Goal: Information Seeking & Learning: Learn about a topic

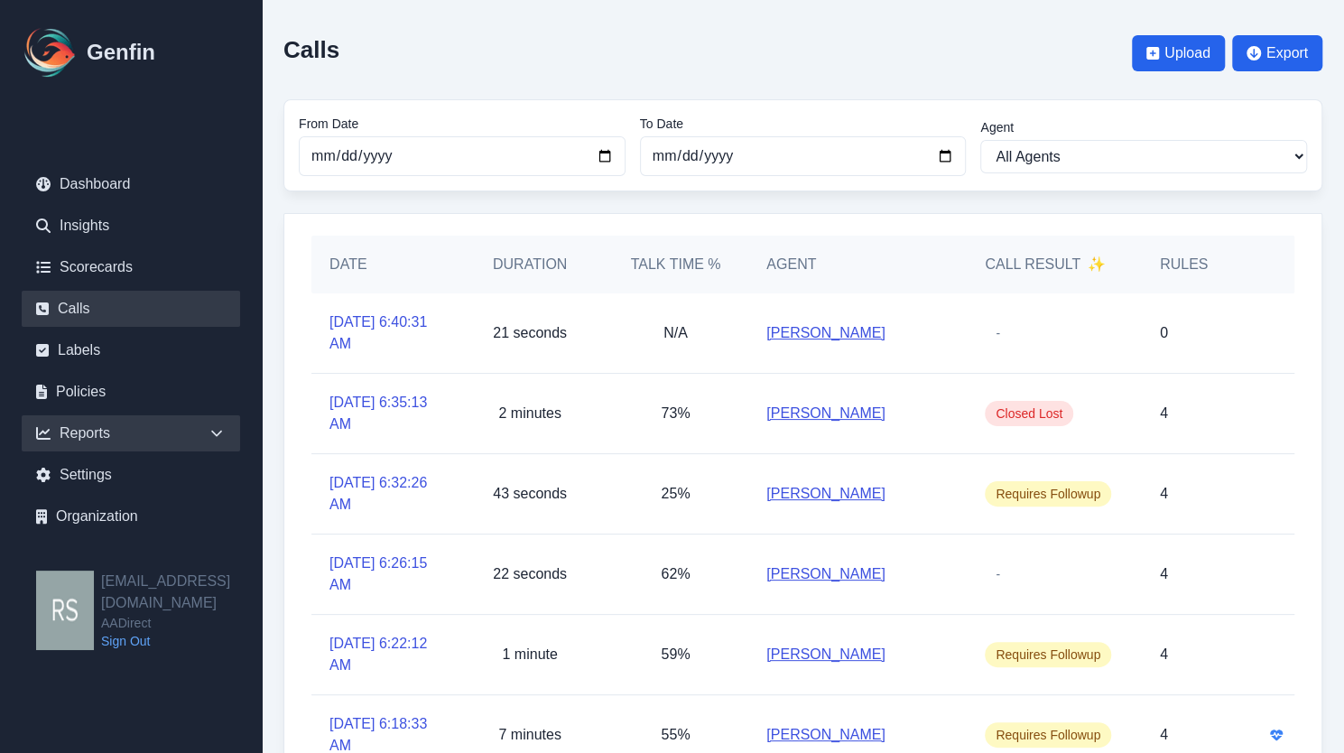
click at [91, 428] on div "Reports" at bounding box center [131, 433] width 218 height 36
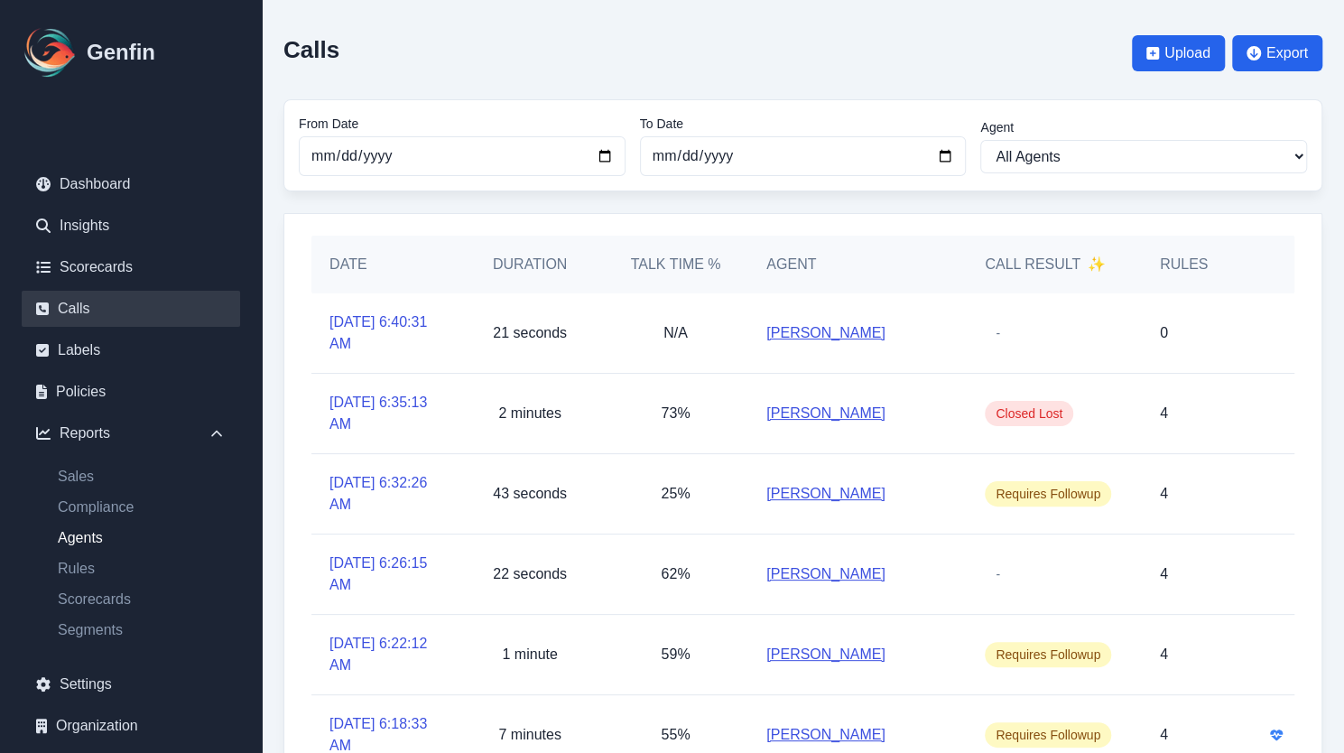
click at [85, 544] on link "Agents" at bounding box center [141, 538] width 197 height 22
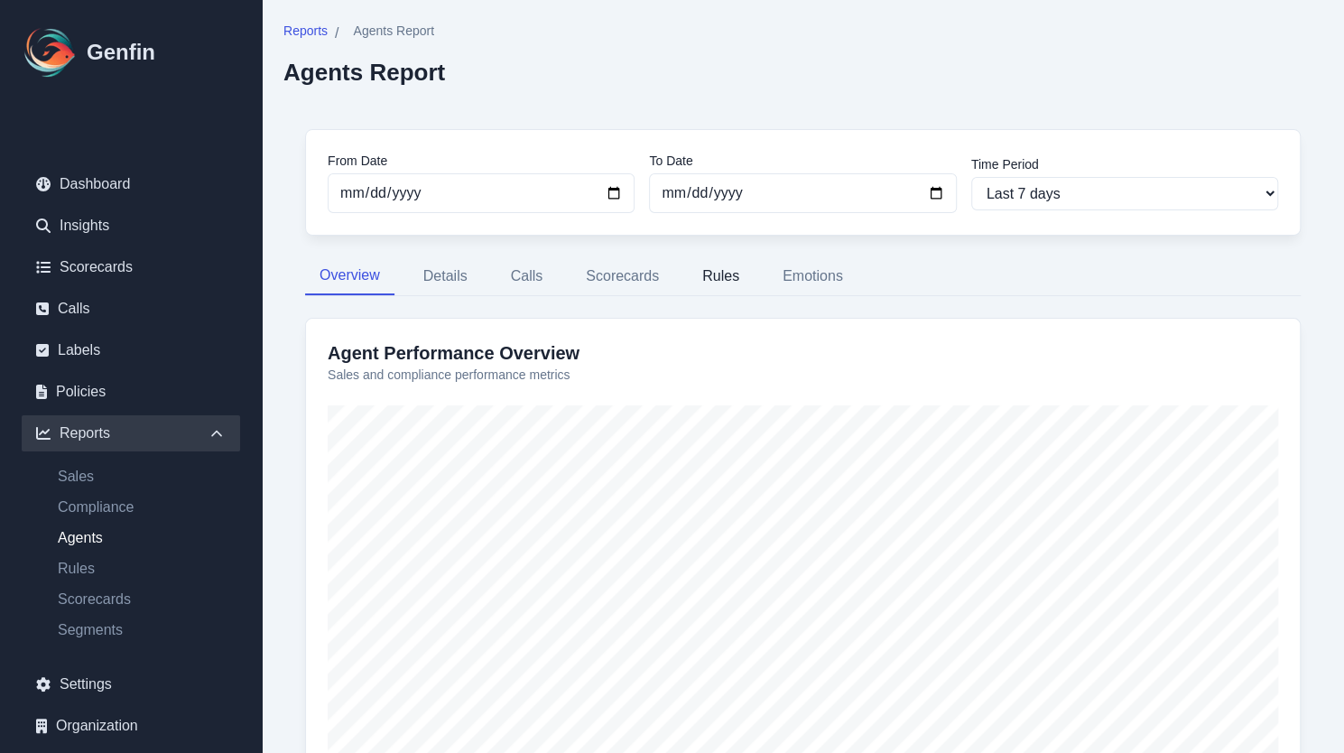
click at [737, 266] on button "Rules" at bounding box center [721, 276] width 66 height 38
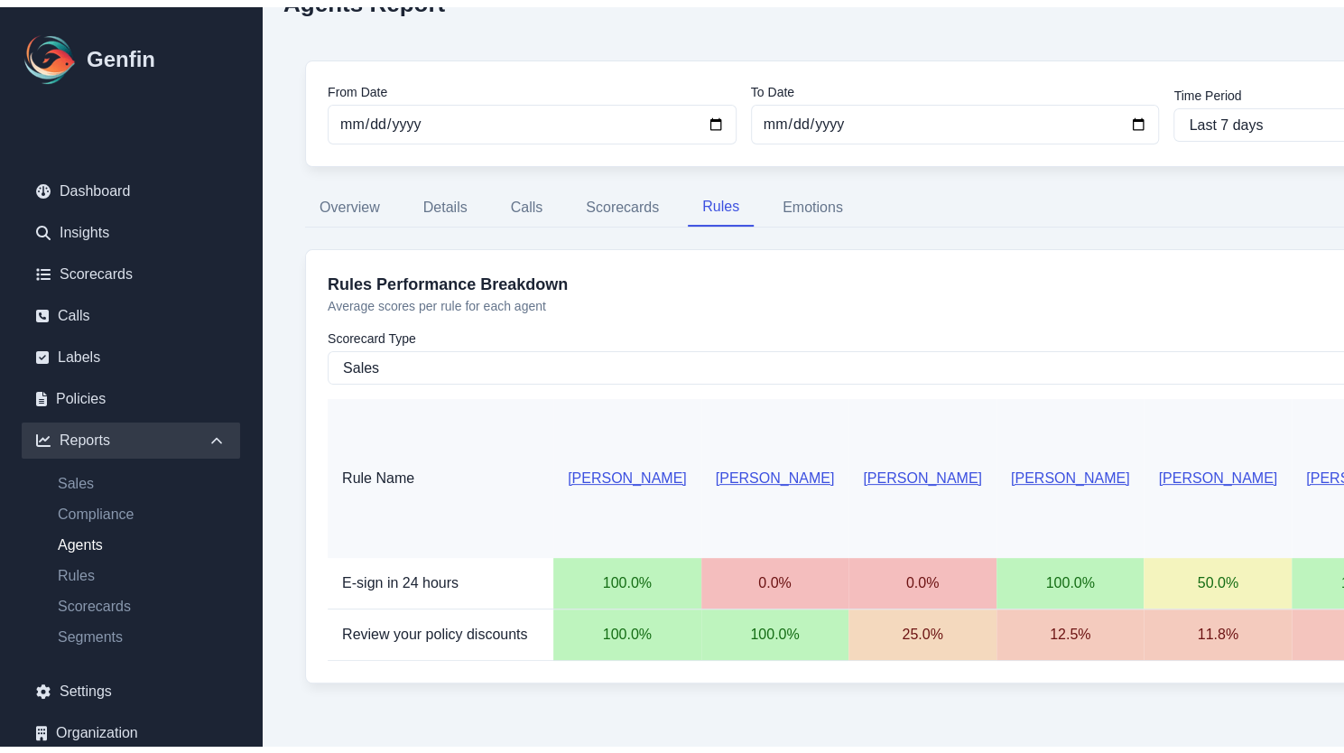
scroll to position [69, 0]
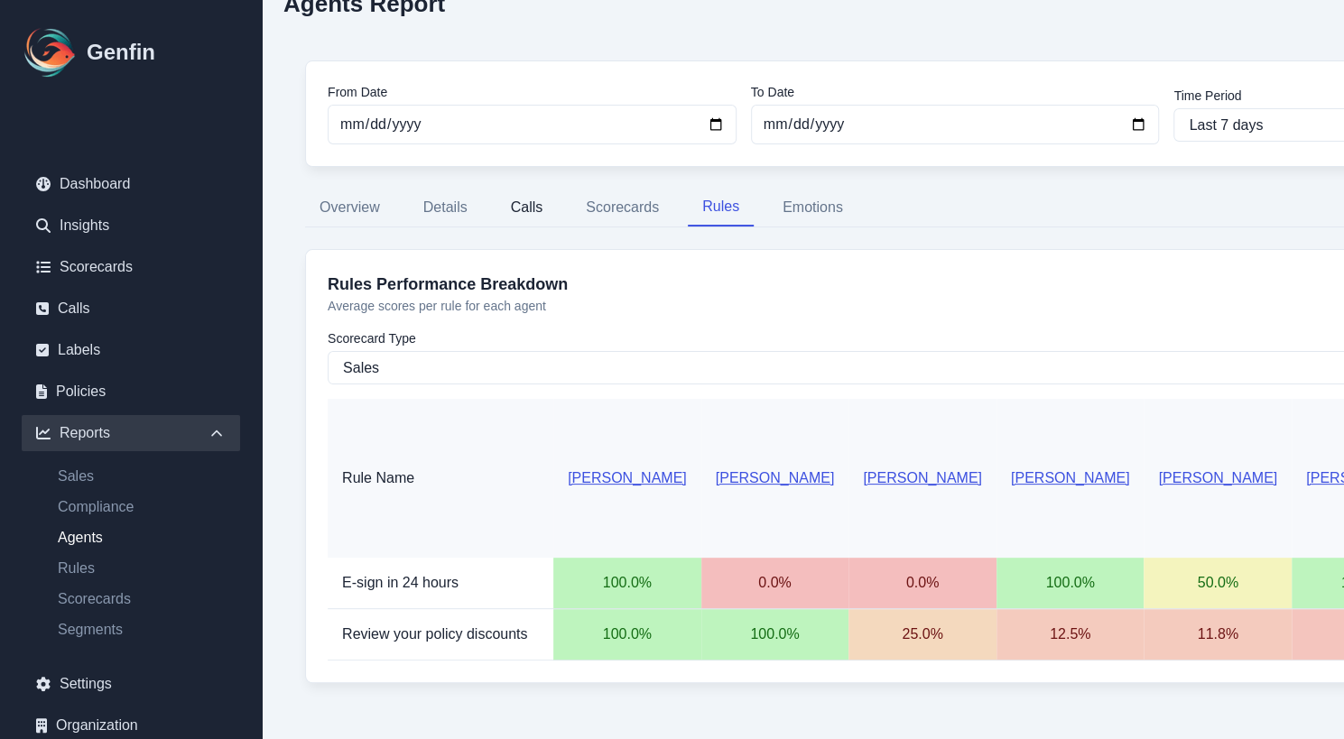
click at [523, 217] on button "Calls" at bounding box center [526, 208] width 61 height 38
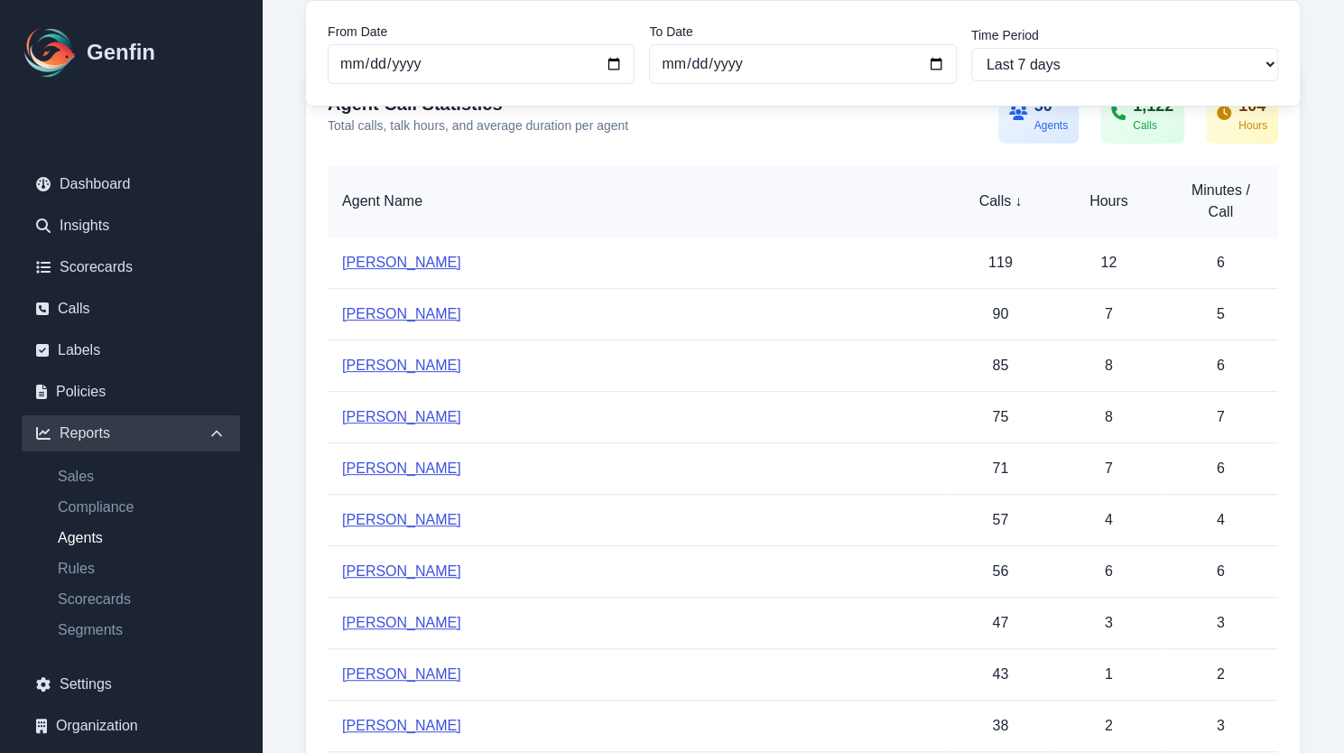
scroll to position [269, 0]
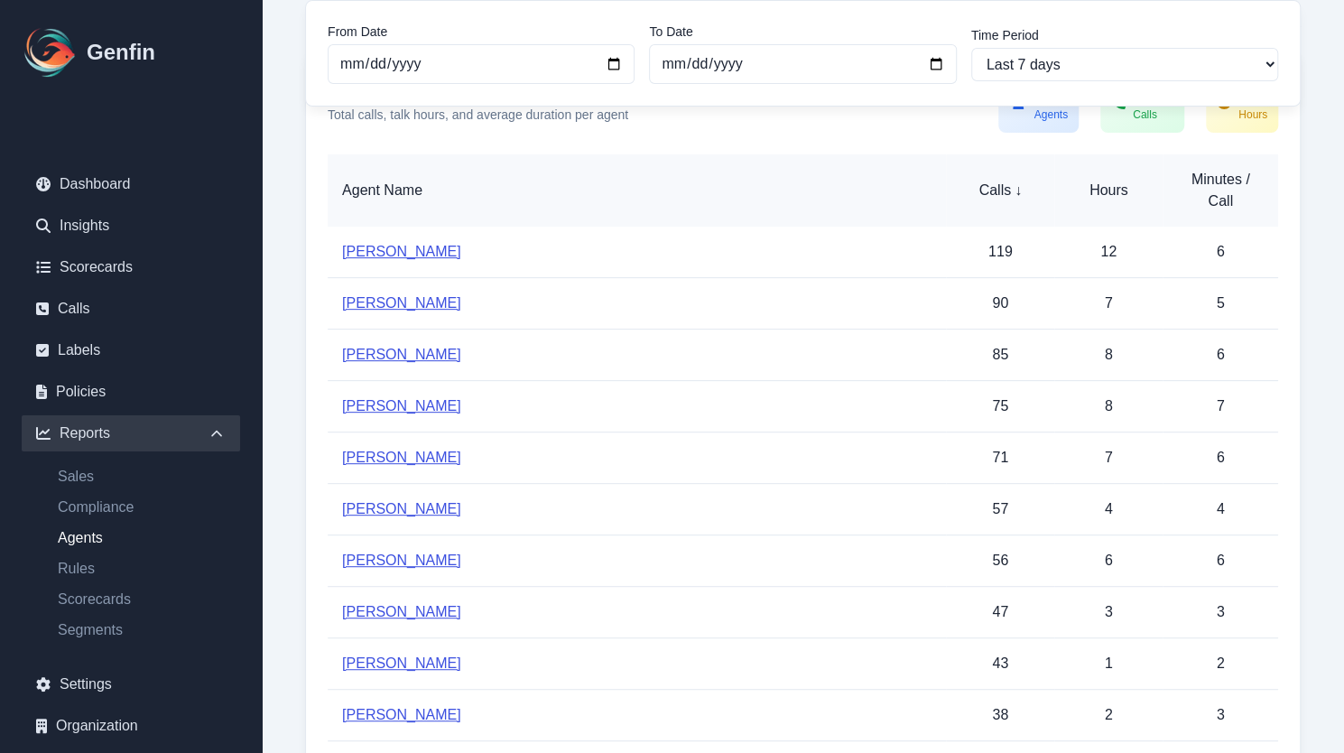
click at [392, 451] on link "[PERSON_NAME]" at bounding box center [401, 456] width 119 height 15
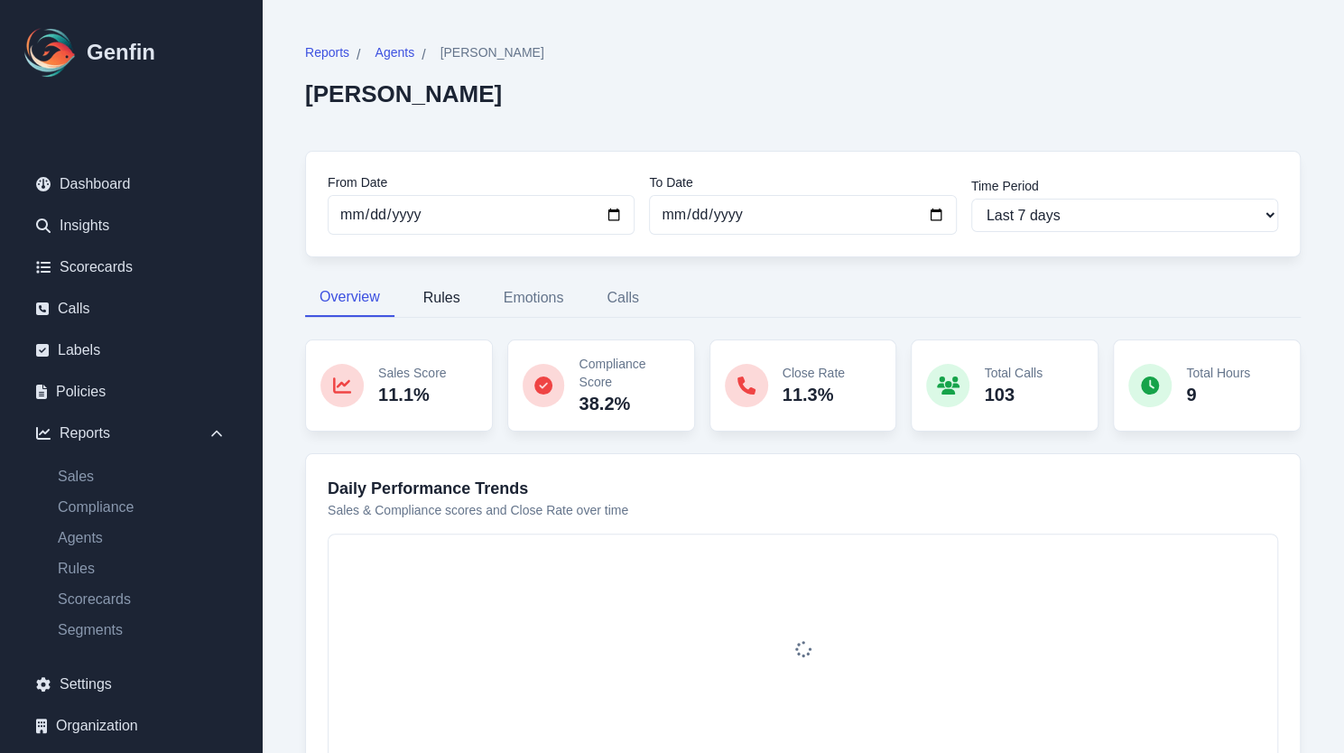
click at [430, 290] on button "Rules" at bounding box center [442, 298] width 66 height 38
select select "144"
select select "182"
select select "1192"
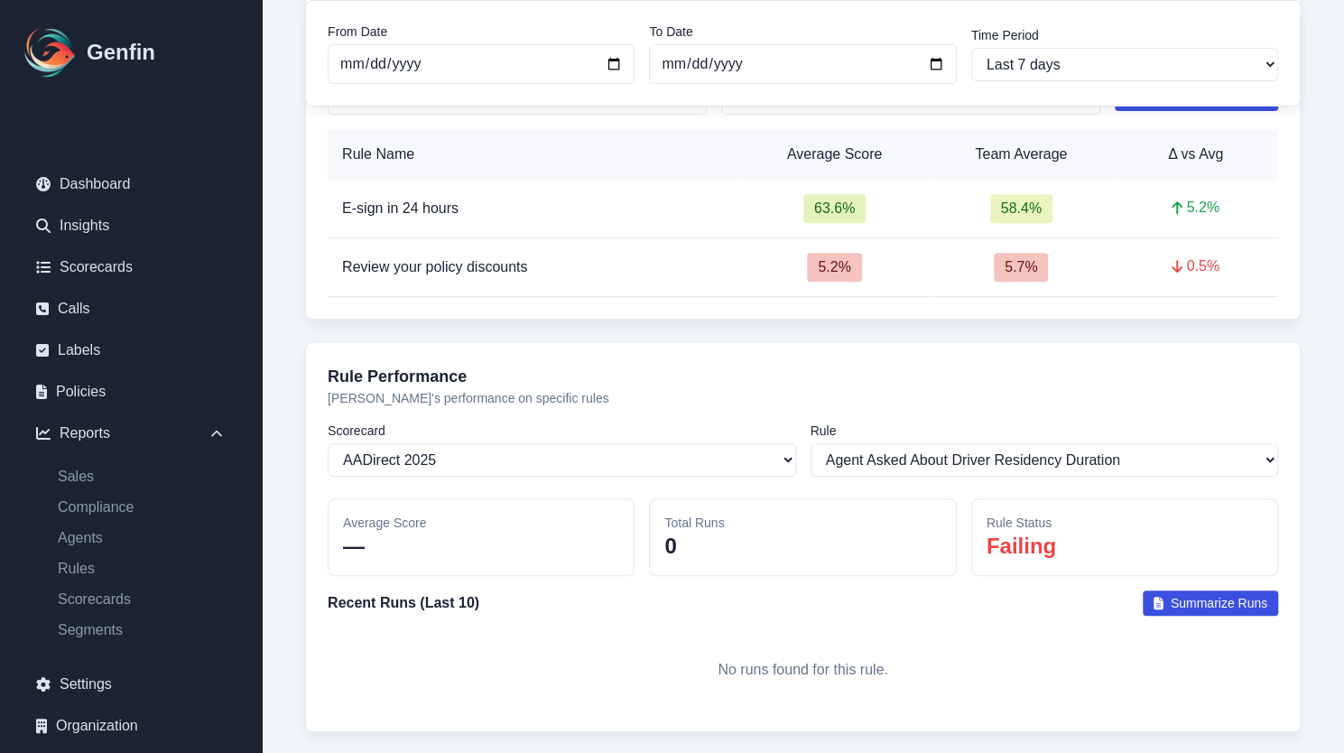
scroll to position [400, 0]
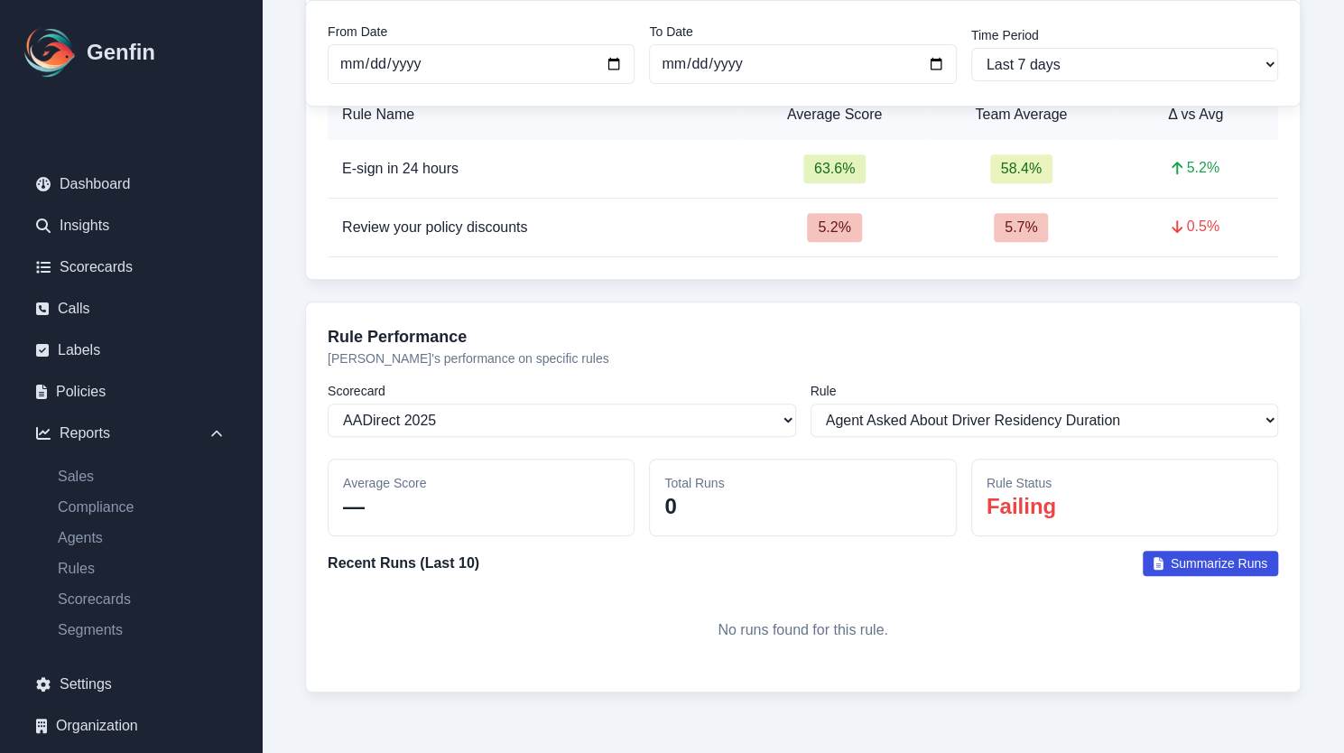
click at [1176, 555] on span "Summarize Runs" at bounding box center [1218, 563] width 97 height 18
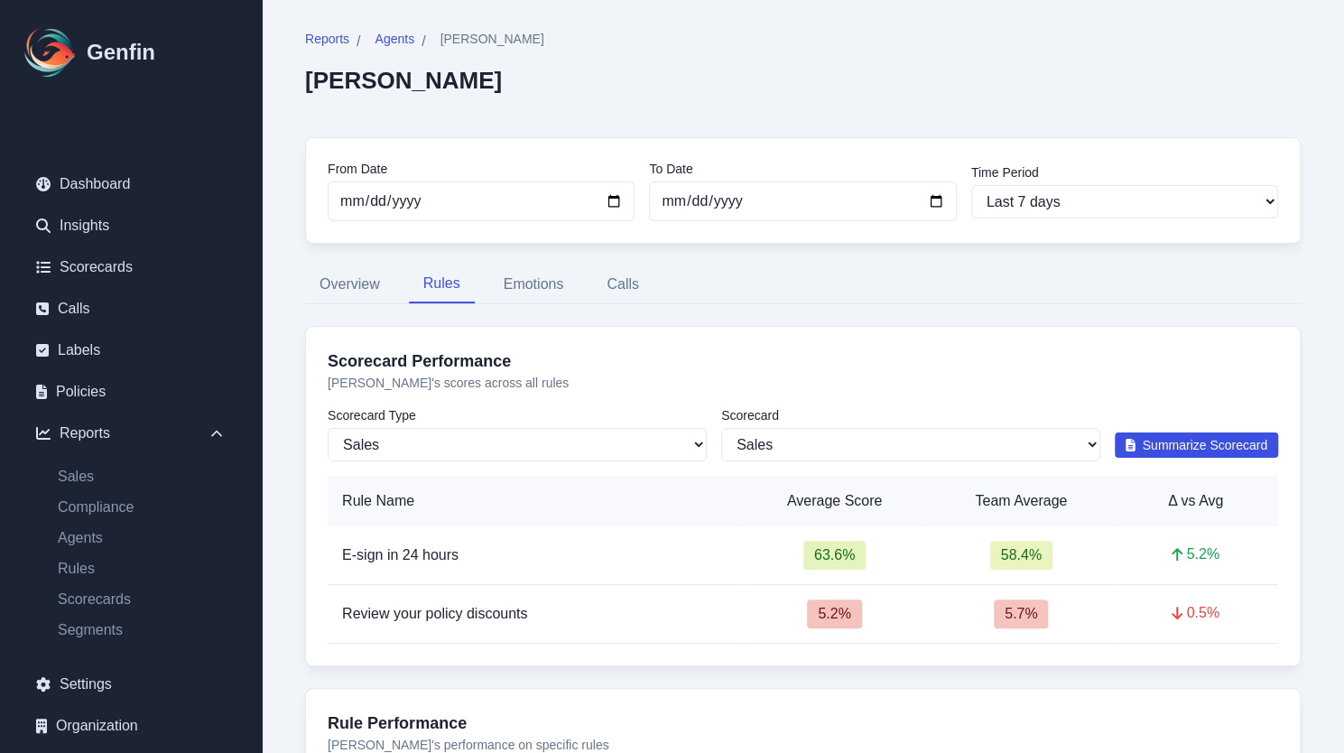
scroll to position [0, 0]
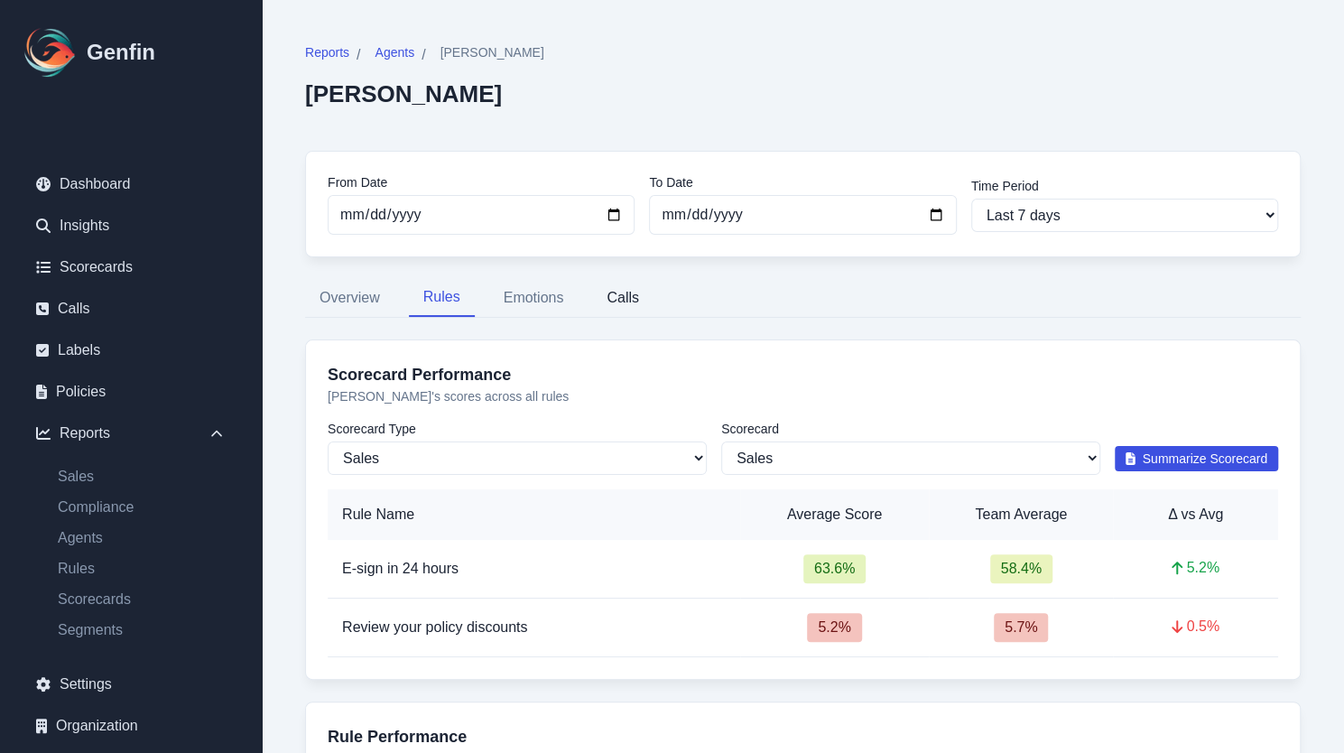
click at [618, 291] on button "Calls" at bounding box center [622, 298] width 61 height 38
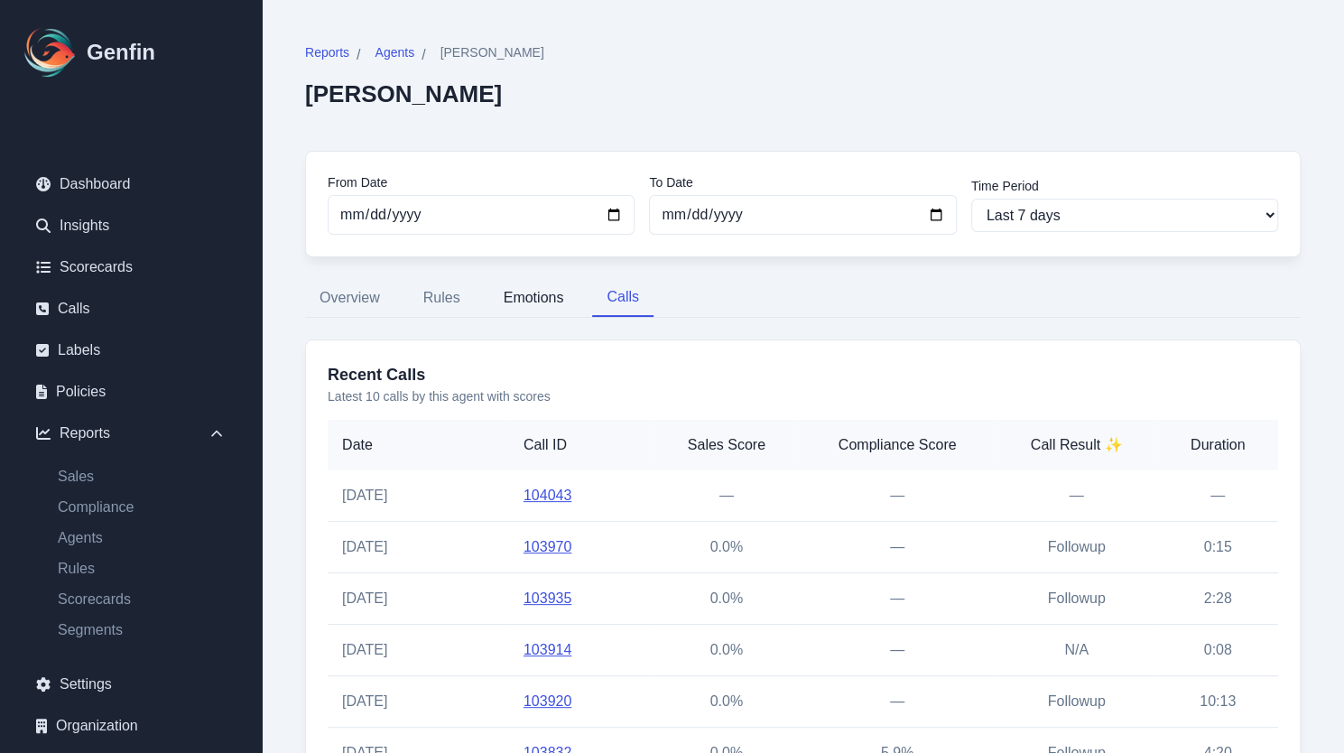
click at [495, 311] on button "Emotions" at bounding box center [533, 298] width 89 height 38
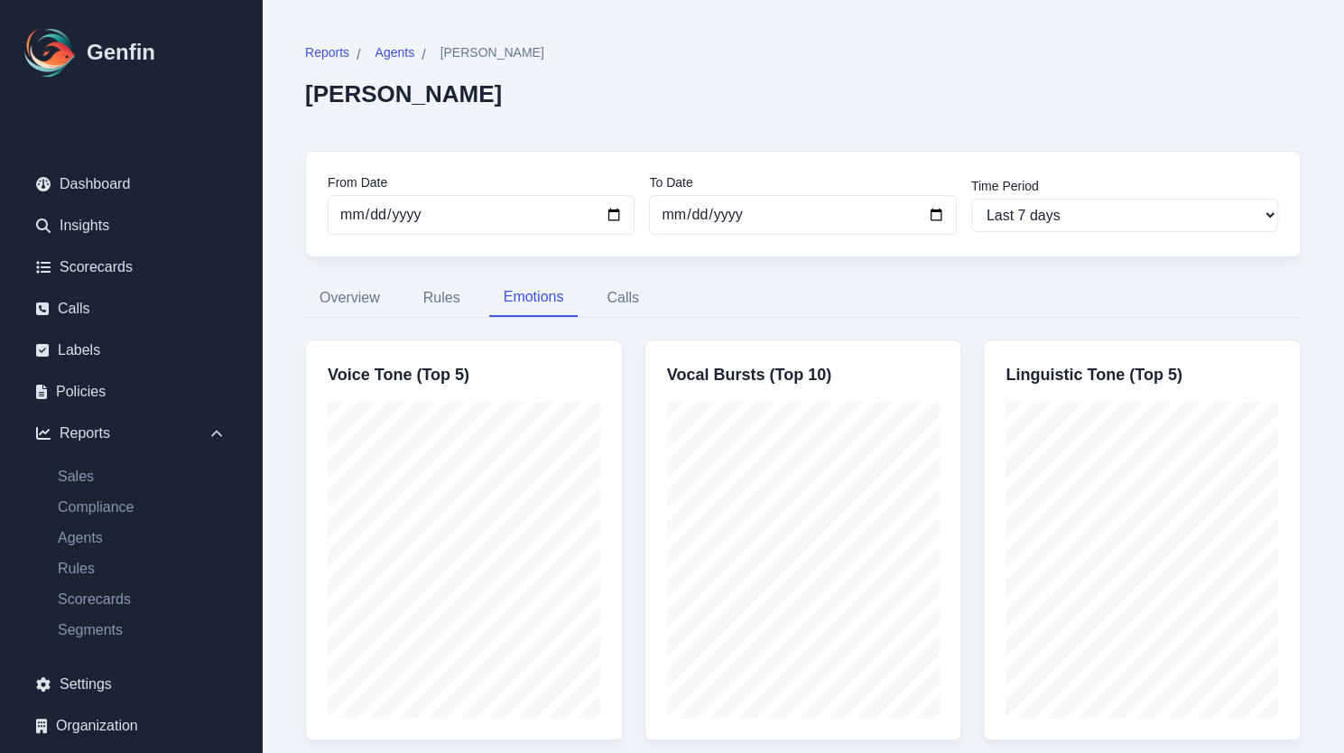
scroll to position [58, 0]
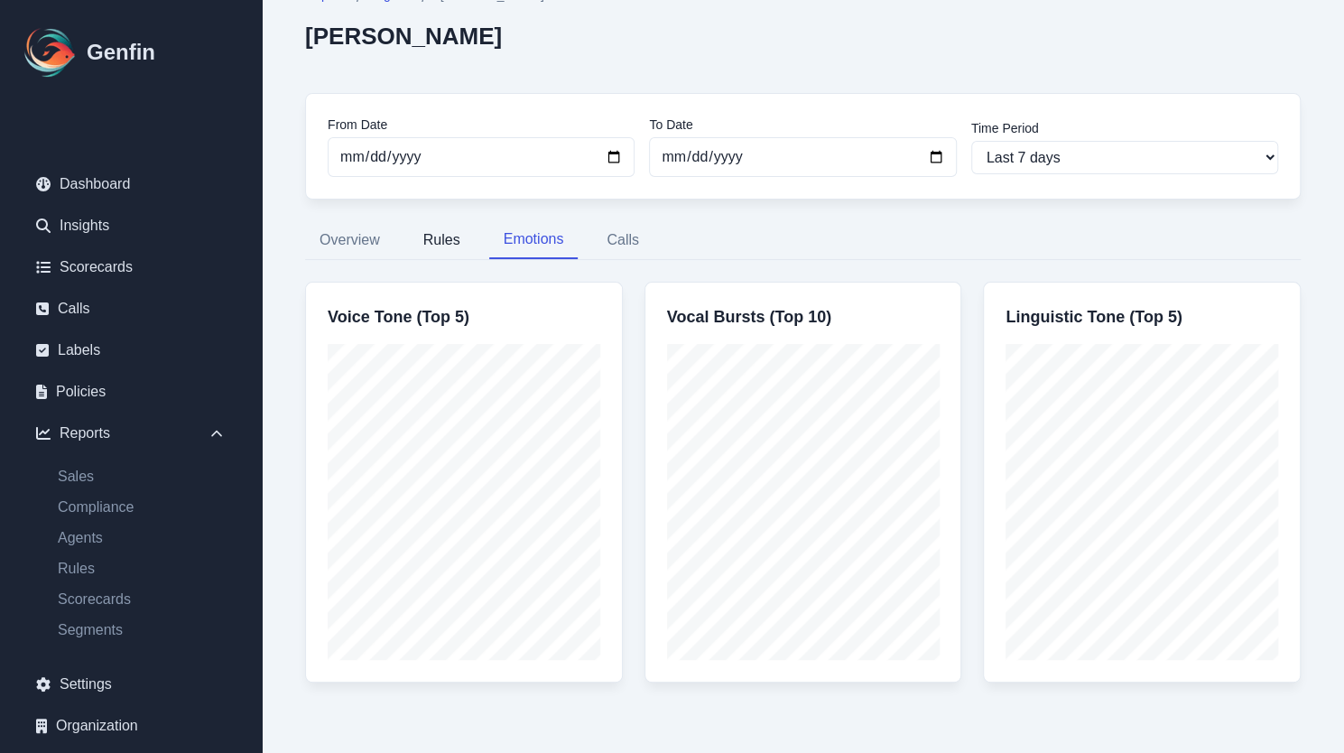
click at [421, 236] on button "Rules" at bounding box center [442, 240] width 66 height 38
select select "144"
select select "182"
select select "1192"
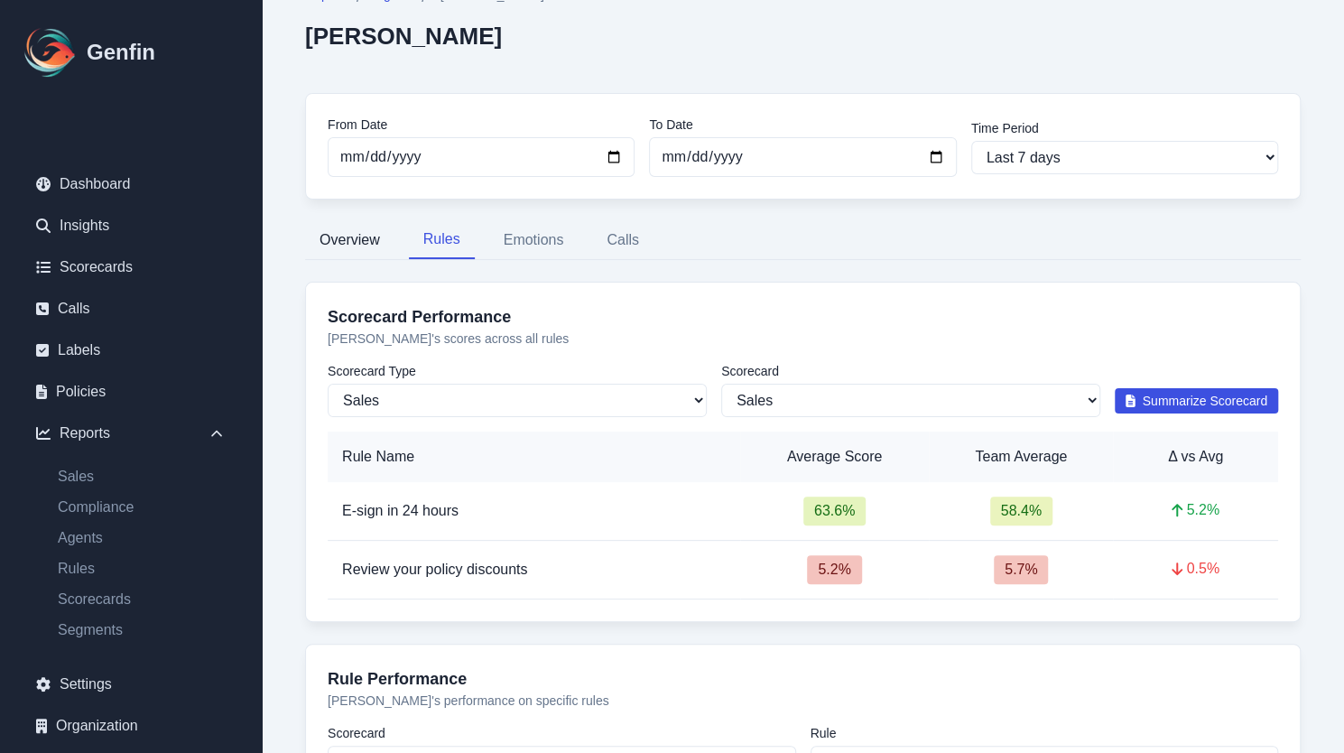
click at [346, 245] on button "Overview" at bounding box center [349, 240] width 89 height 38
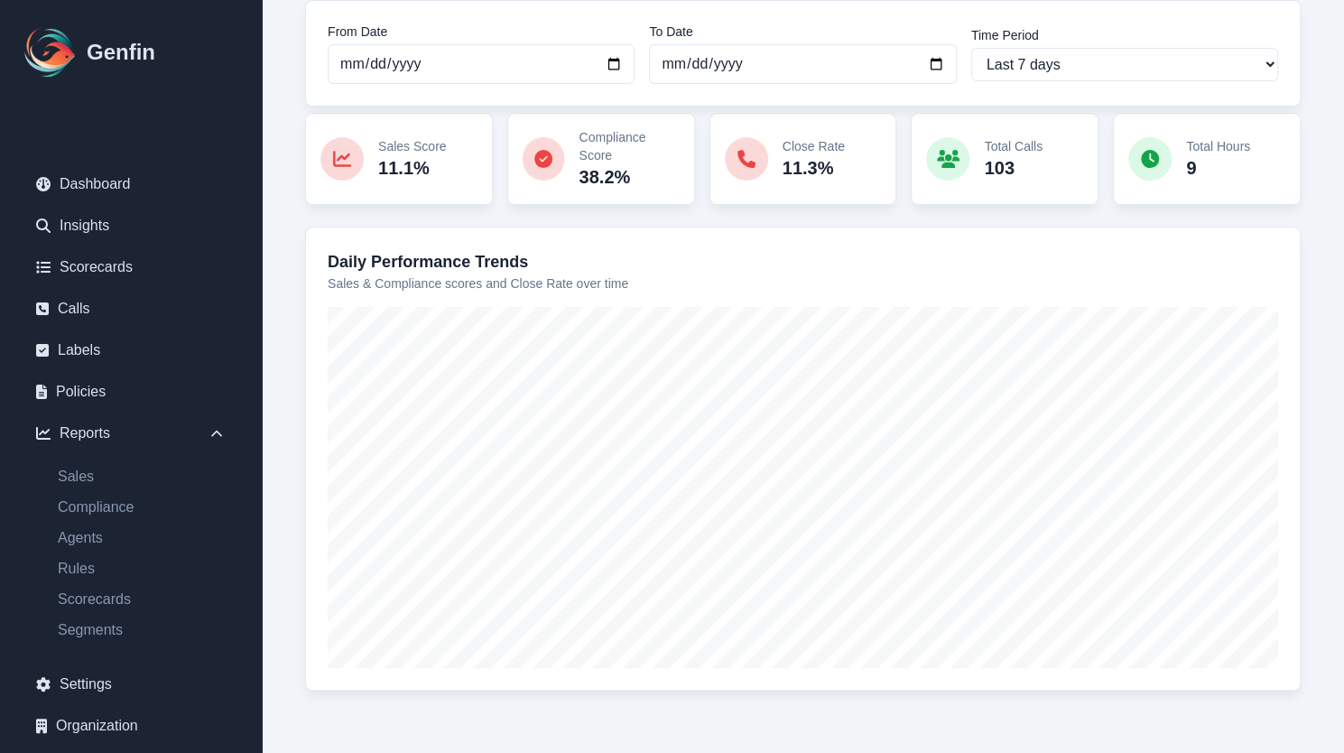
scroll to position [0, 0]
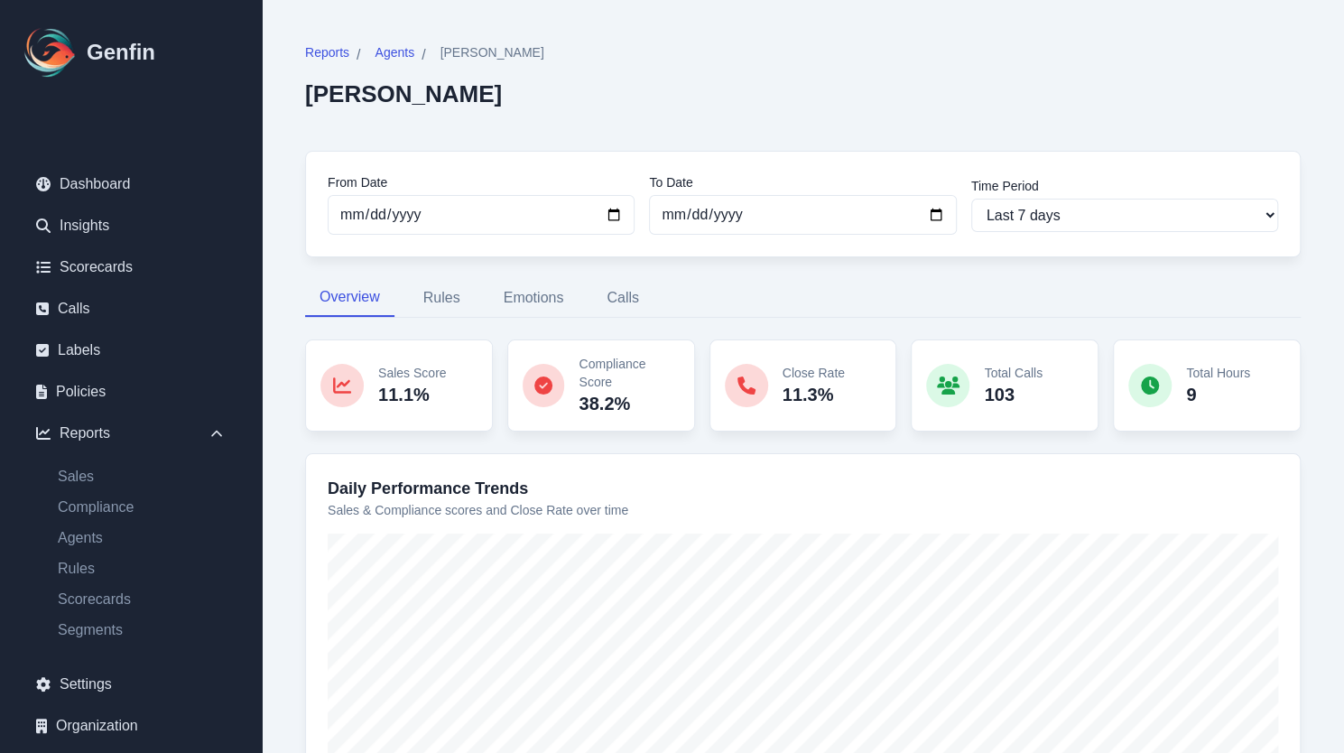
click at [449, 269] on div "Reports / Agents / [PERSON_NAME] [PERSON_NAME] From Date [DATE] To Date [DATE] …" at bounding box center [802, 491] width 1039 height 939
click at [446, 273] on div "Reports / Agents / [PERSON_NAME] [PERSON_NAME] From Date [DATE] To Date [DATE] …" at bounding box center [802, 491] width 1039 height 939
click at [440, 284] on button "Rules" at bounding box center [442, 298] width 66 height 38
select select "144"
select select "182"
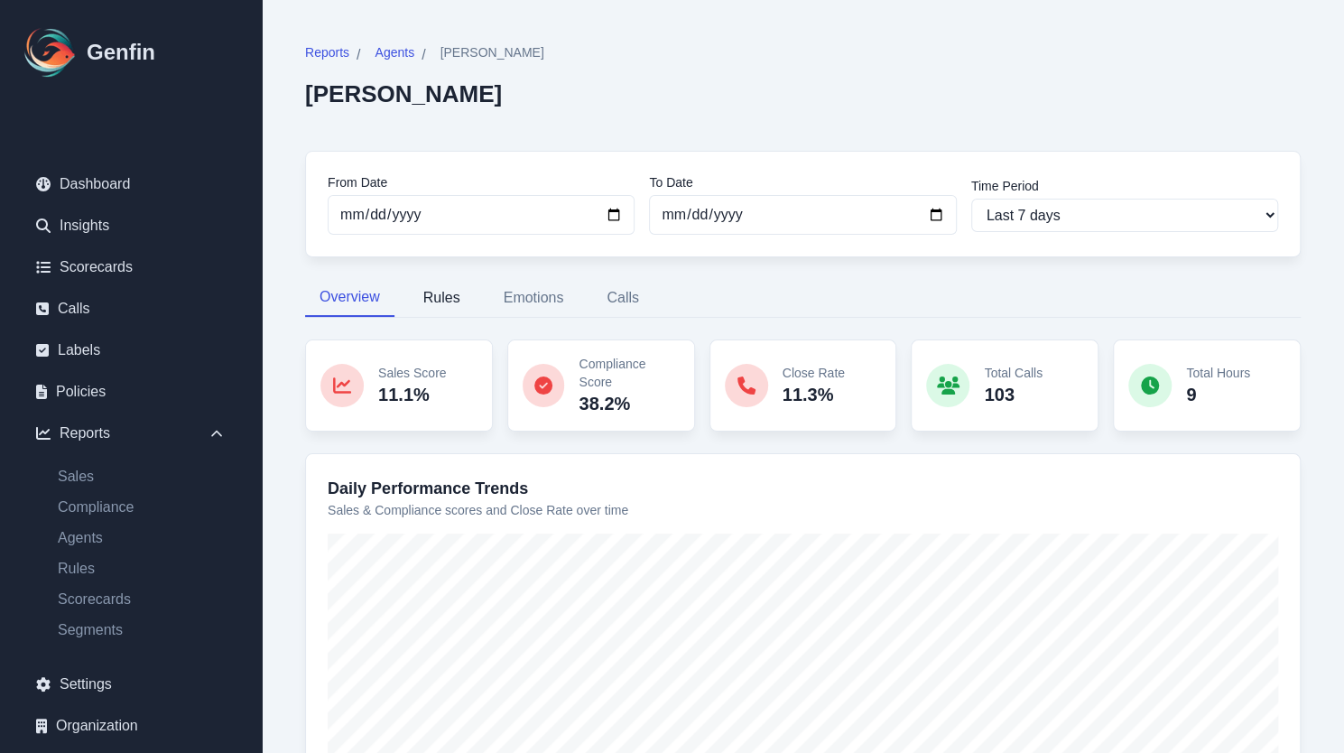
select select "1192"
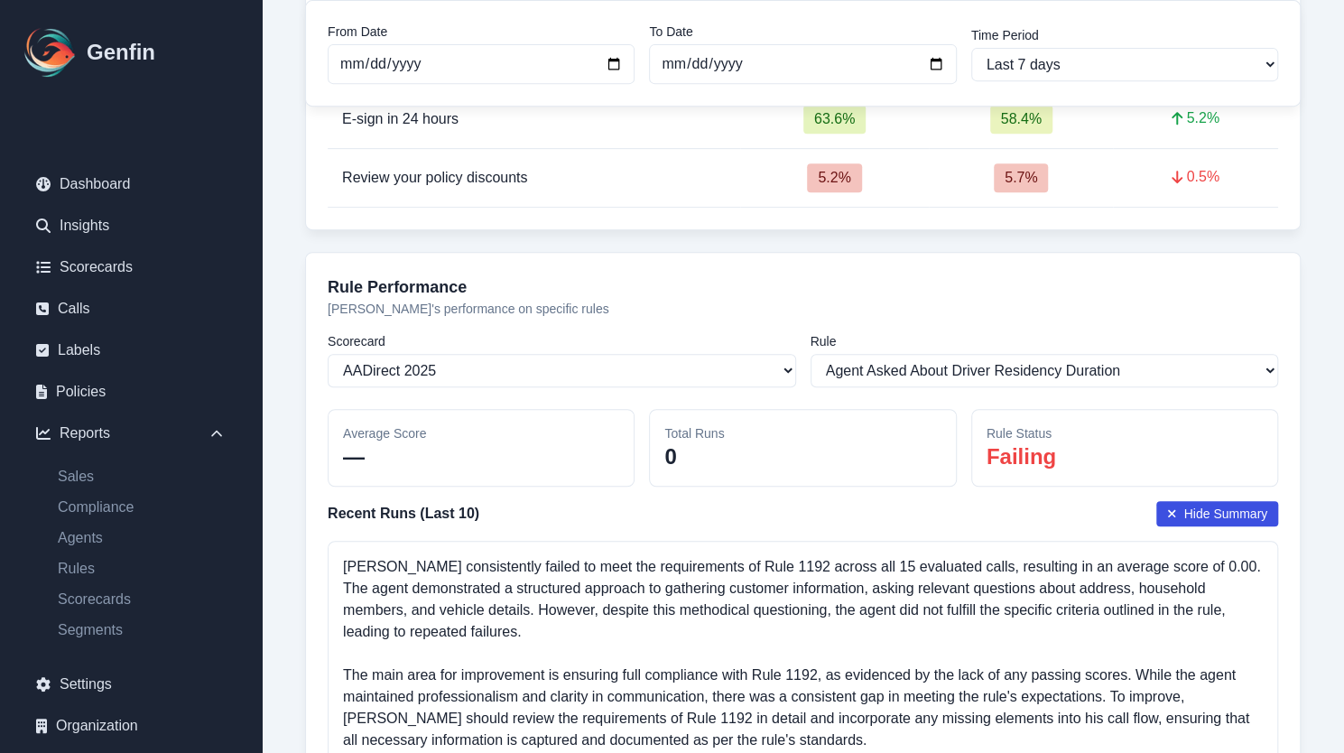
scroll to position [421, 0]
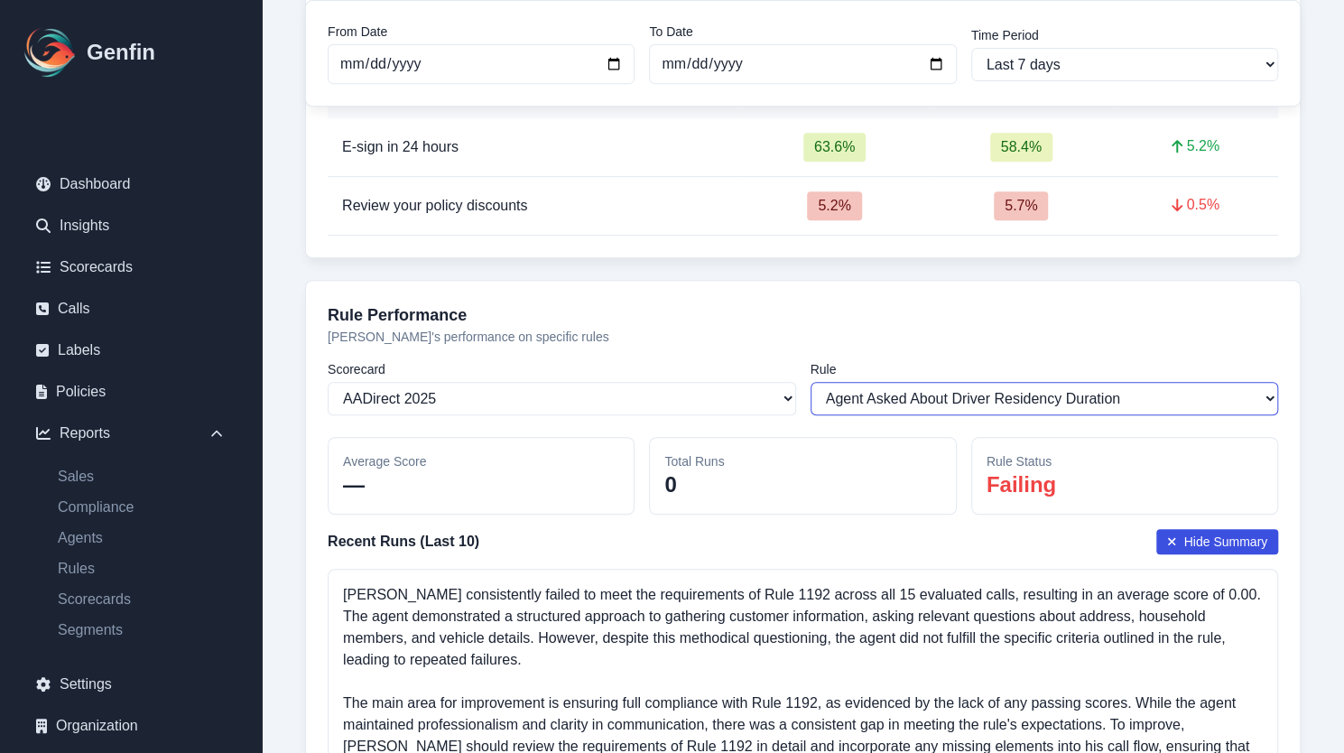
click at [848, 396] on select "Select a rule Agent Asked About Driver Residency Duration Agent Asked About Unl…" at bounding box center [1044, 398] width 468 height 33
click at [789, 492] on p "0" at bounding box center [802, 484] width 276 height 29
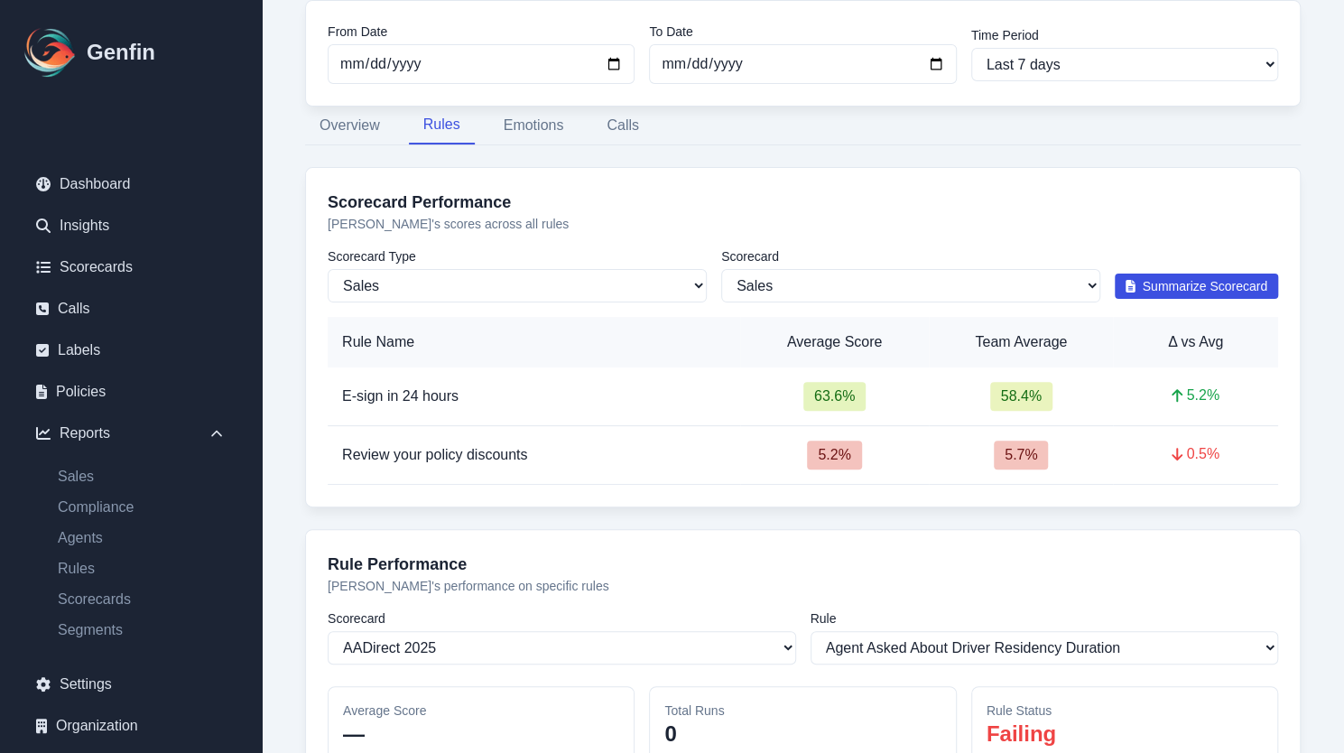
scroll to position [50, 0]
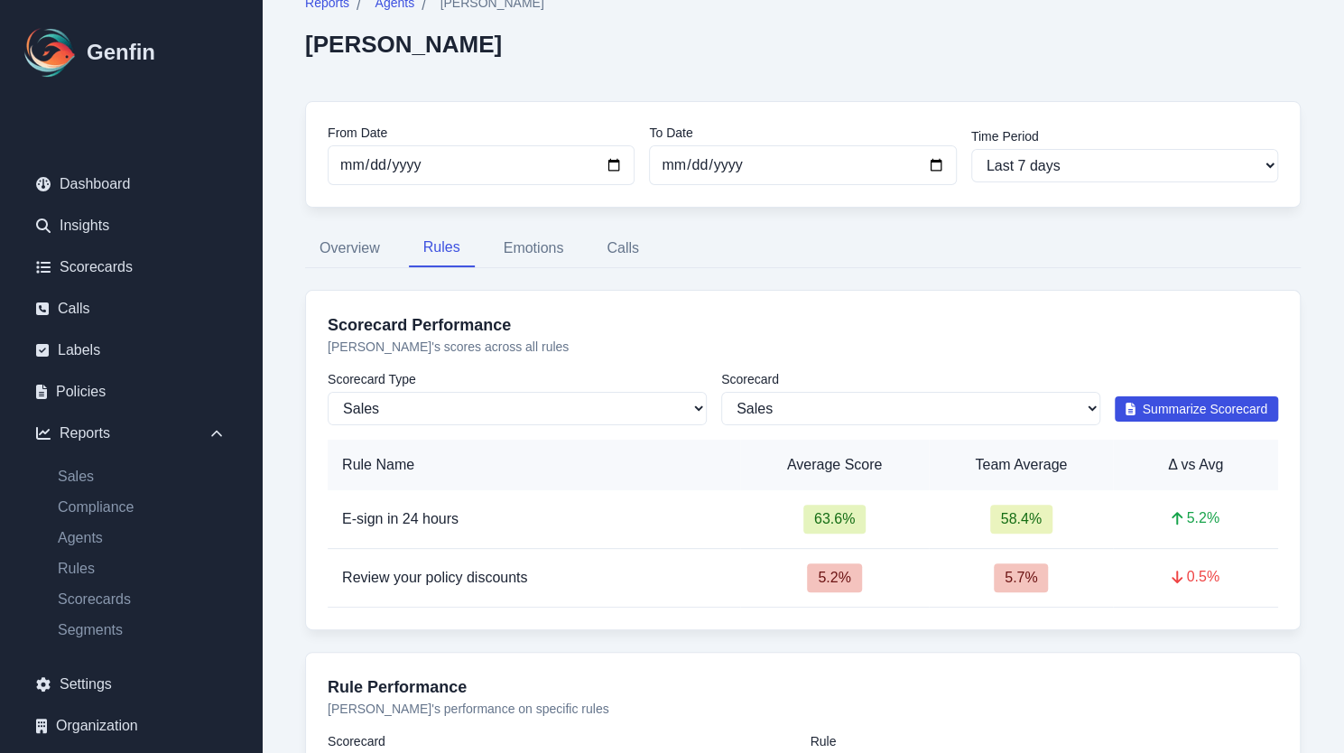
click at [1159, 405] on span "Summarize Scorecard" at bounding box center [1205, 409] width 125 height 18
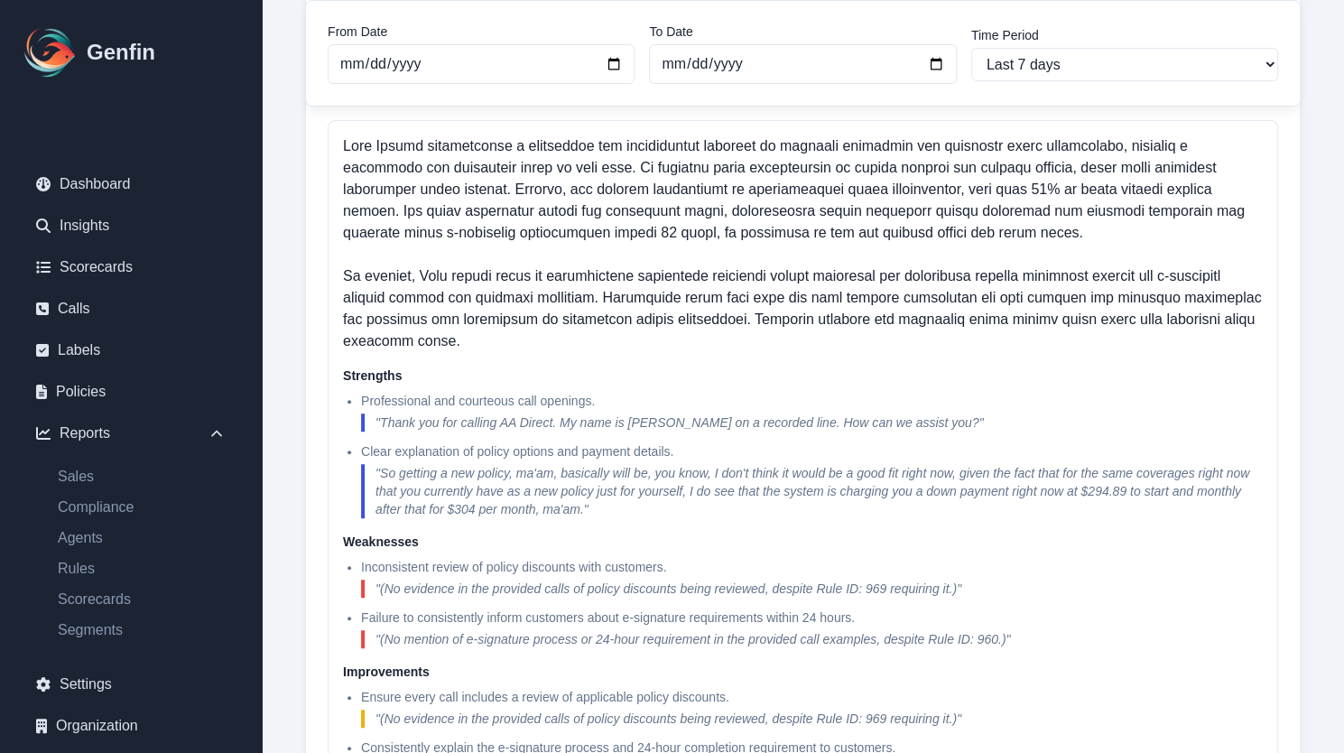
scroll to position [370, 0]
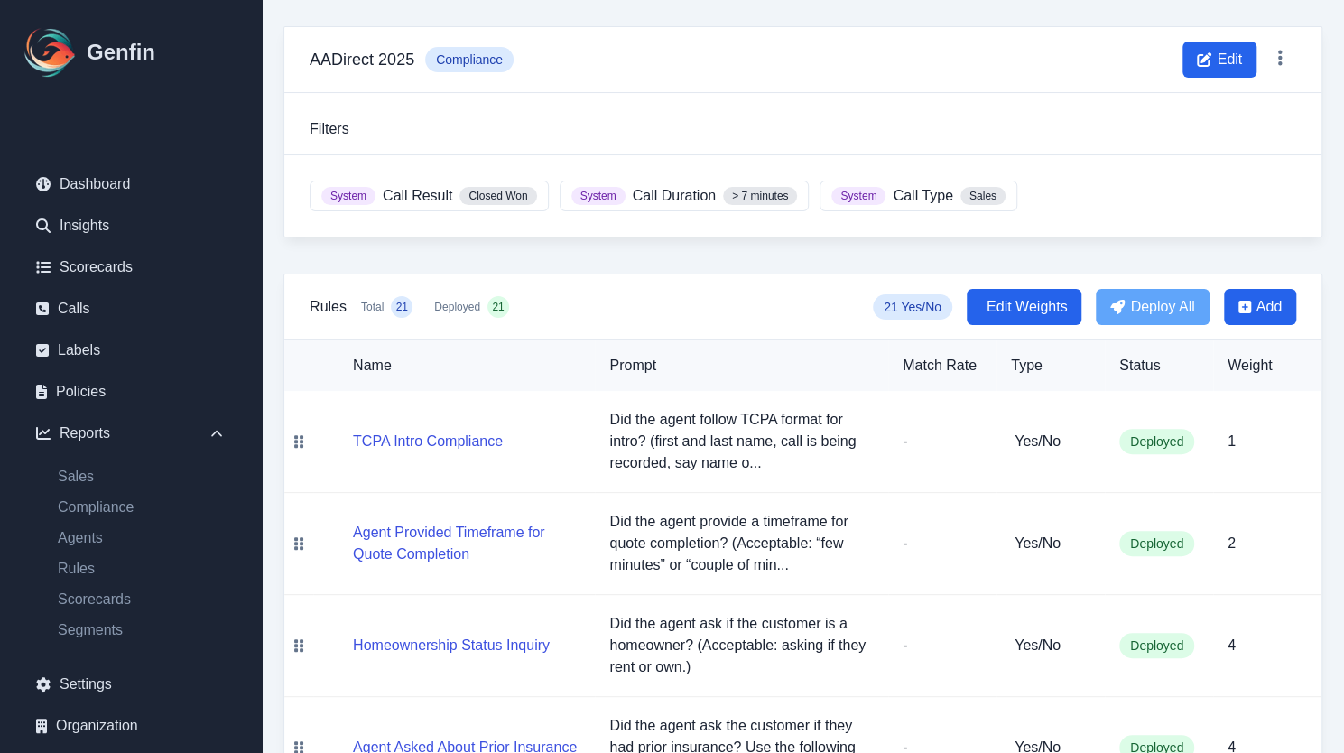
scroll to position [78, 0]
